Goal: Information Seeking & Learning: Check status

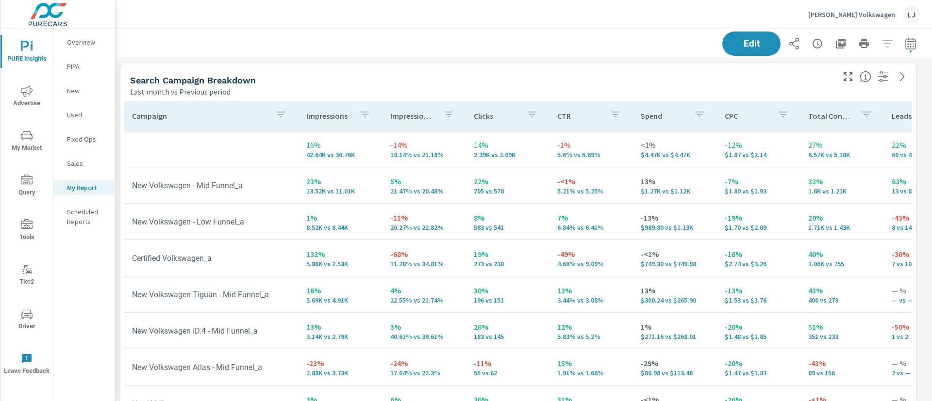
drag, startPoint x: 861, startPoint y: 116, endPoint x: 829, endPoint y: 116, distance: 32.5
click at [829, 116] on div "Total Conversions" at bounding box center [842, 116] width 68 height 22
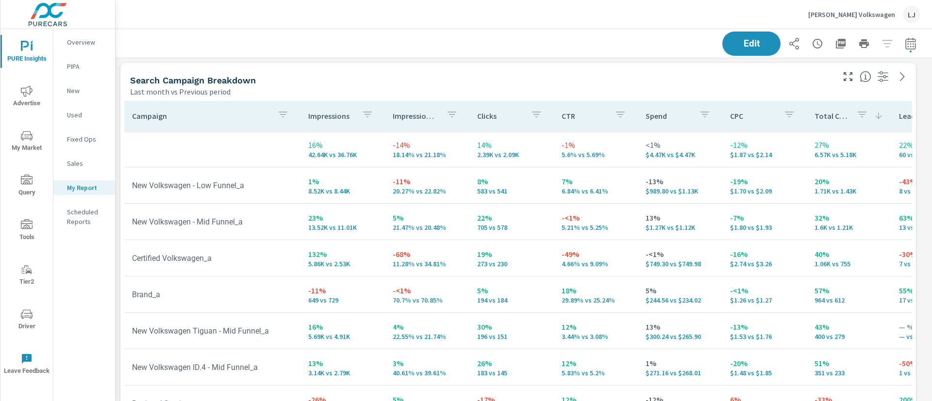
click at [832, 122] on div "Total Conversions" at bounding box center [848, 116] width 69 height 22
click at [852, 123] on button "button" at bounding box center [861, 116] width 19 height 22
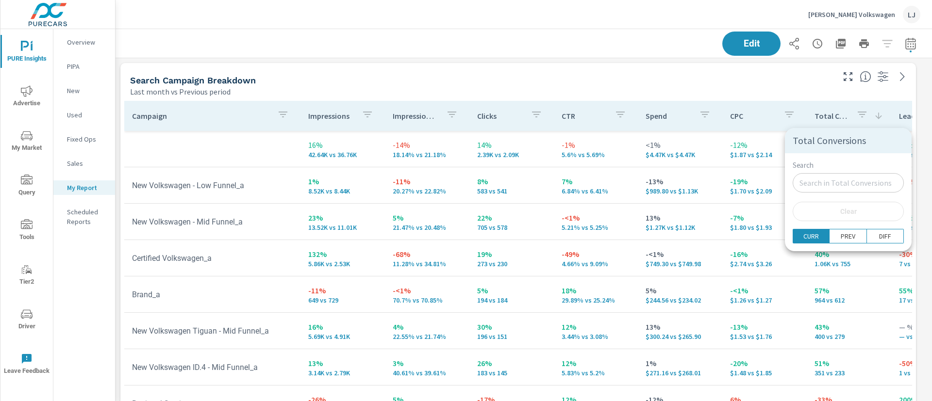
click at [556, 77] on div at bounding box center [466, 200] width 932 height 401
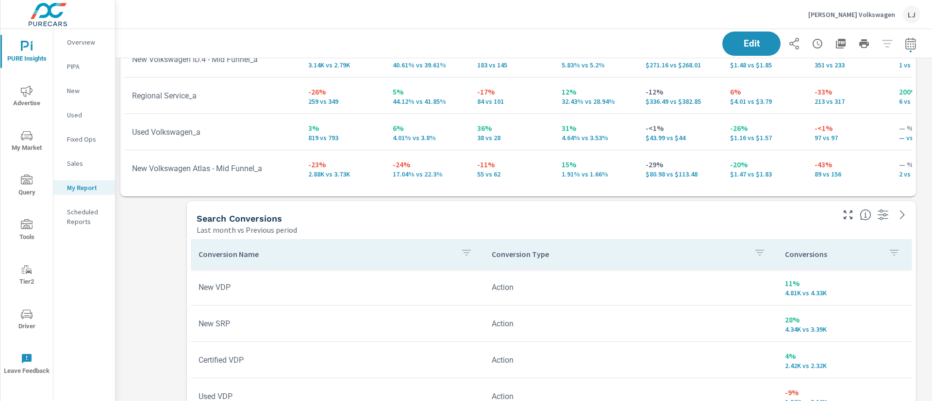
scroll to position [307, 0]
click at [836, 44] on icon "button" at bounding box center [841, 44] width 10 height 10
